Goal: Task Accomplishment & Management: Manage account settings

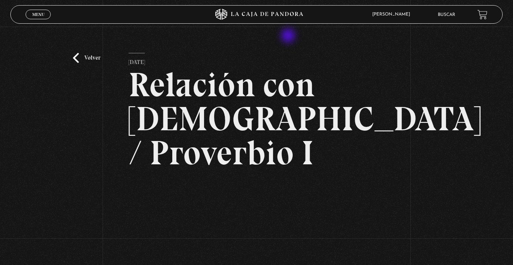
scroll to position [166, 0]
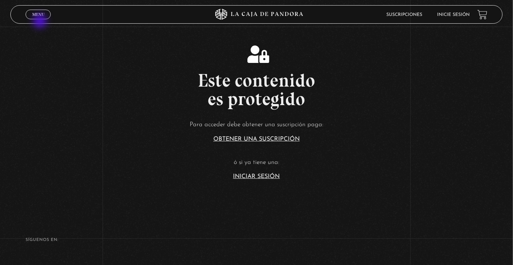
click at [41, 22] on div "Menu Cerrar" at bounding box center [103, 15] width 154 height 18
click at [35, 16] on span "Menu" at bounding box center [38, 14] width 12 height 4
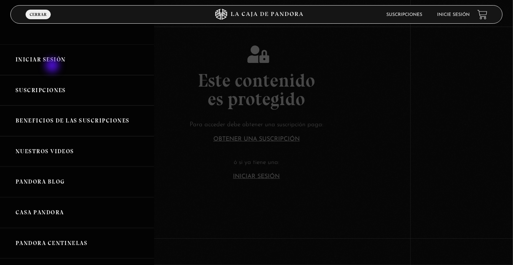
click at [53, 66] on link "Iniciar Sesión" at bounding box center [77, 59] width 154 height 31
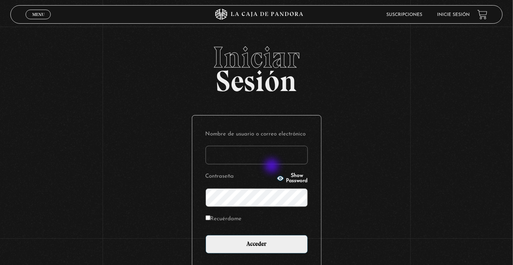
click at [272, 164] on input "Nombre de usuario o correo electrónico" at bounding box center [256, 155] width 102 height 19
type input "stephanie.murillo garcia"
click at [205, 235] on input "Acceder" at bounding box center [256, 244] width 102 height 19
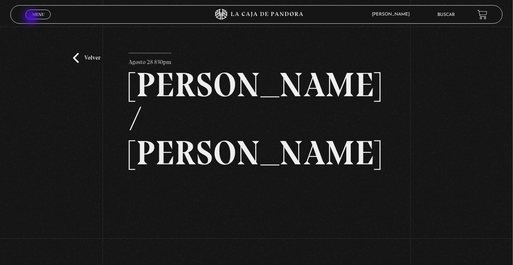
click at [32, 18] on link "Menu Cerrar" at bounding box center [38, 15] width 25 height 10
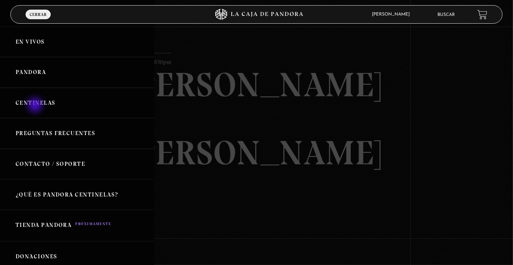
click at [36, 106] on link "Centinelas" at bounding box center [77, 103] width 154 height 31
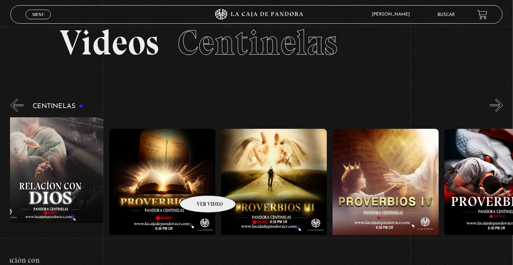
scroll to position [0, 349]
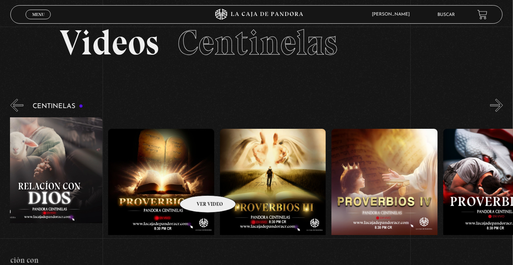
click at [62, 194] on figure at bounding box center [49, 183] width 106 height 133
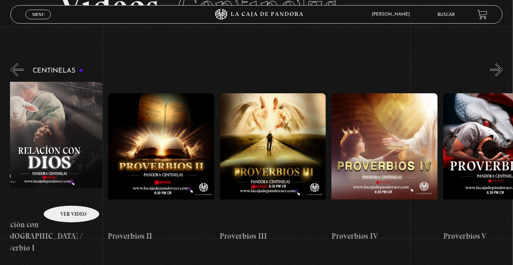
scroll to position [0, 335]
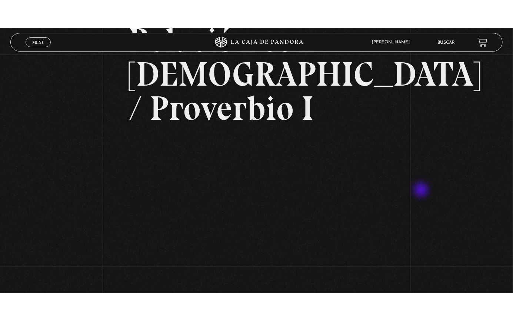
scroll to position [73, 0]
